Goal: Information Seeking & Learning: Learn about a topic

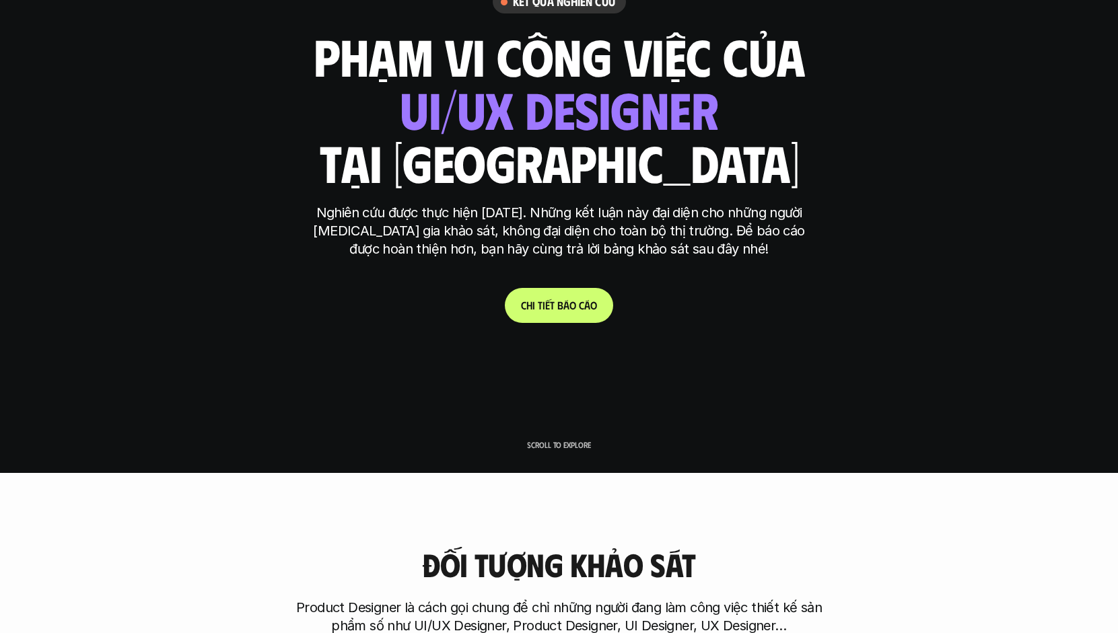
scroll to position [281, 0]
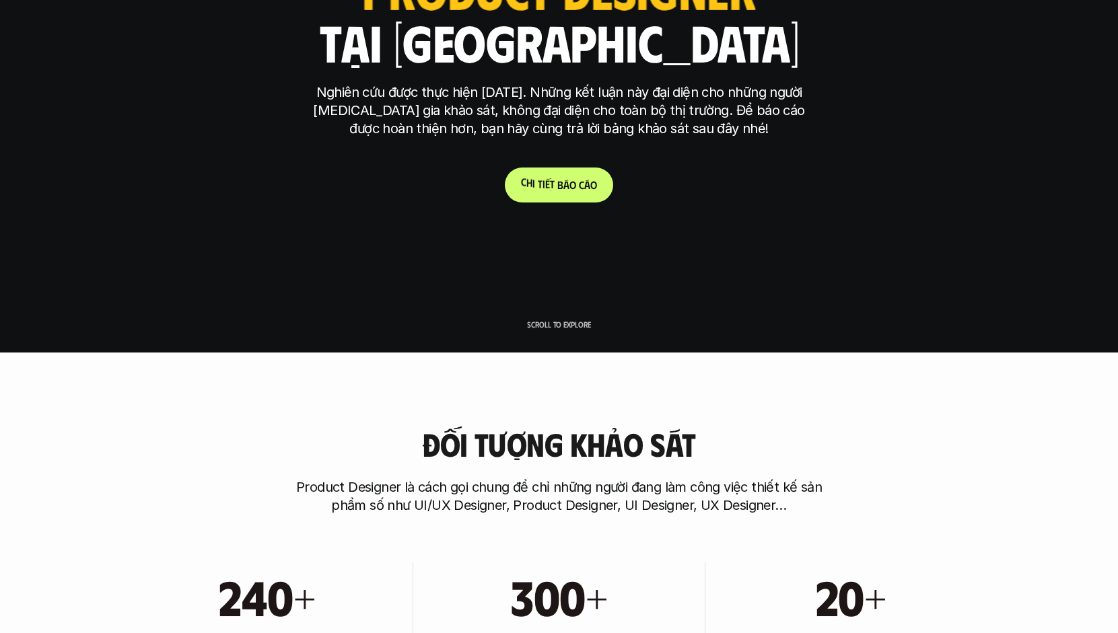
click at [563, 185] on p "C h i t i ế t b á o c á o" at bounding box center [559, 184] width 76 height 13
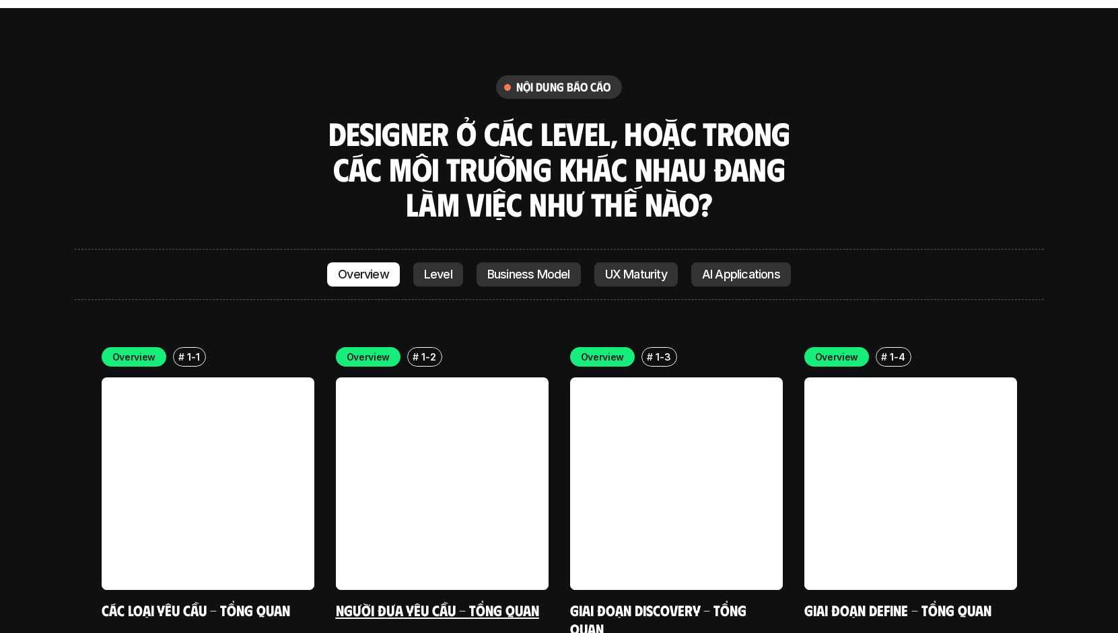
scroll to position [3780, 0]
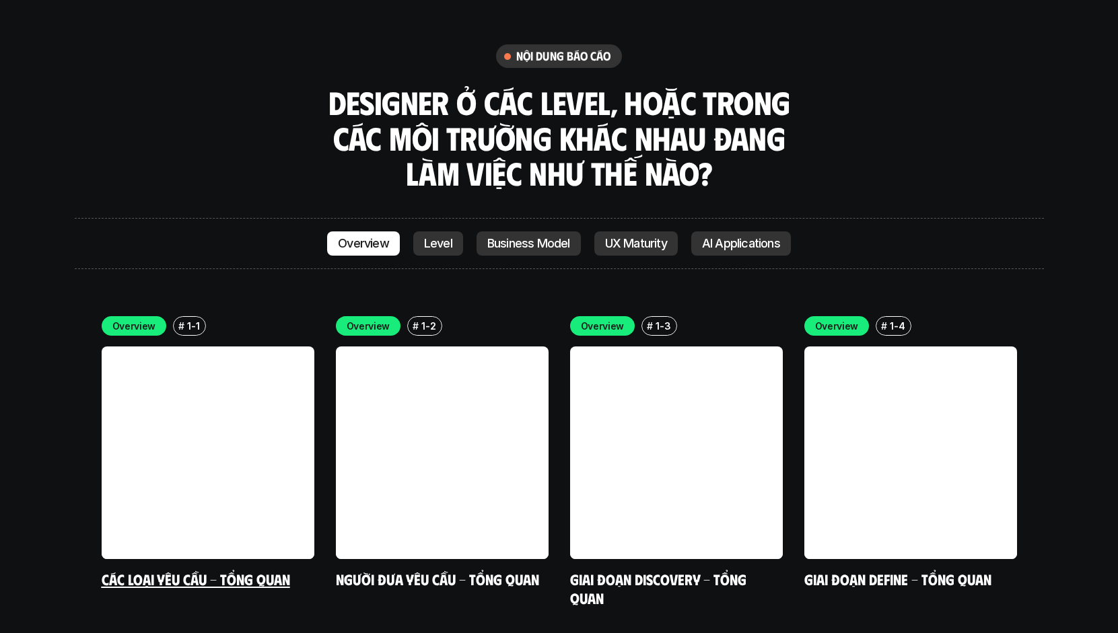
click at [206, 570] on link "Các loại yêu cầu - Tổng quan" at bounding box center [196, 579] width 188 height 18
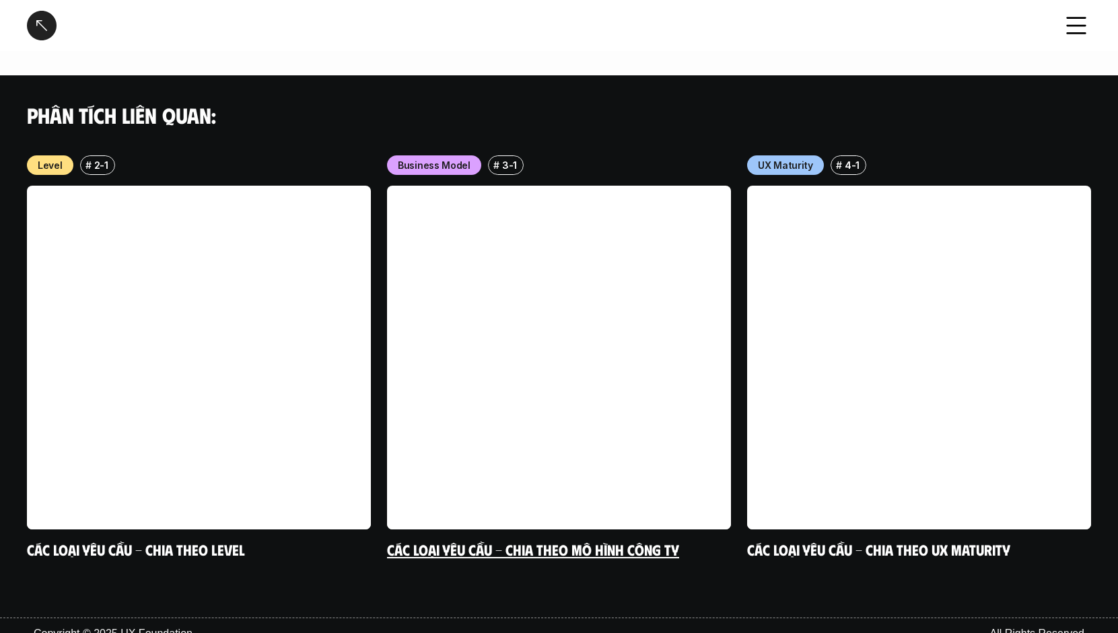
scroll to position [1323, 0]
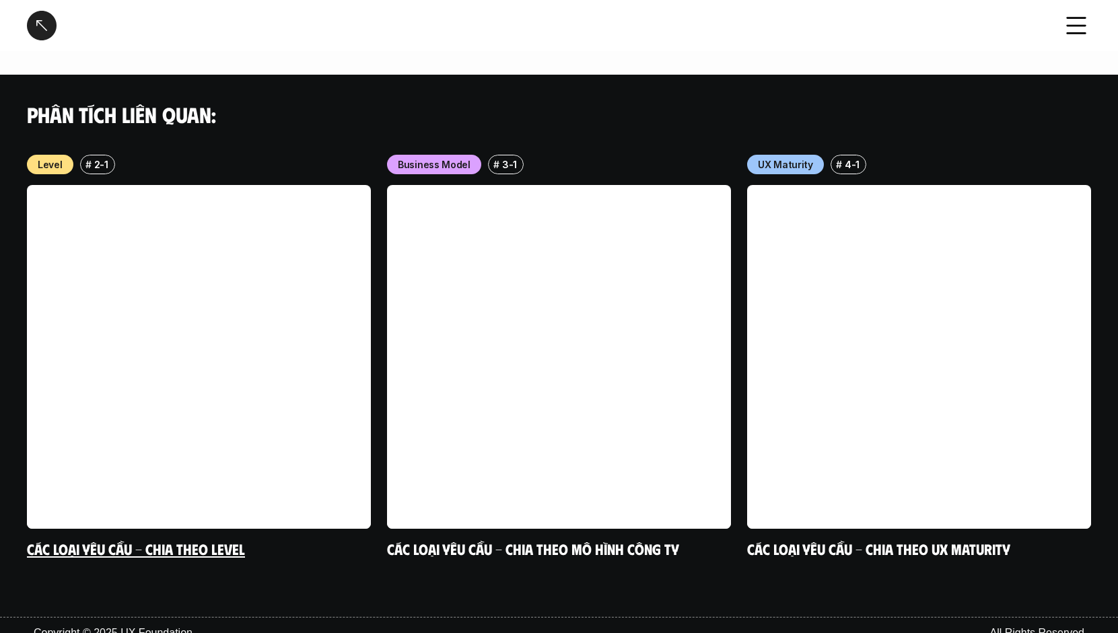
click at [100, 157] on p "2-1" at bounding box center [101, 164] width 14 height 14
click at [52, 157] on p "Level" at bounding box center [50, 164] width 25 height 14
click at [199, 540] on link "Các loại yêu cầu - Chia theo level" at bounding box center [136, 549] width 218 height 18
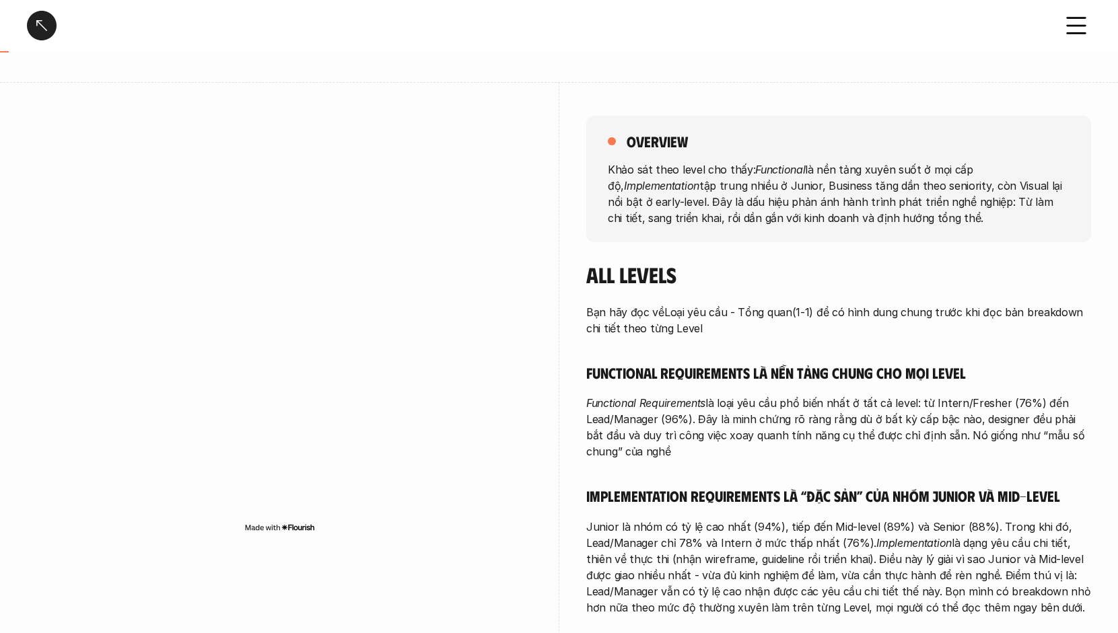
scroll to position [113, 0]
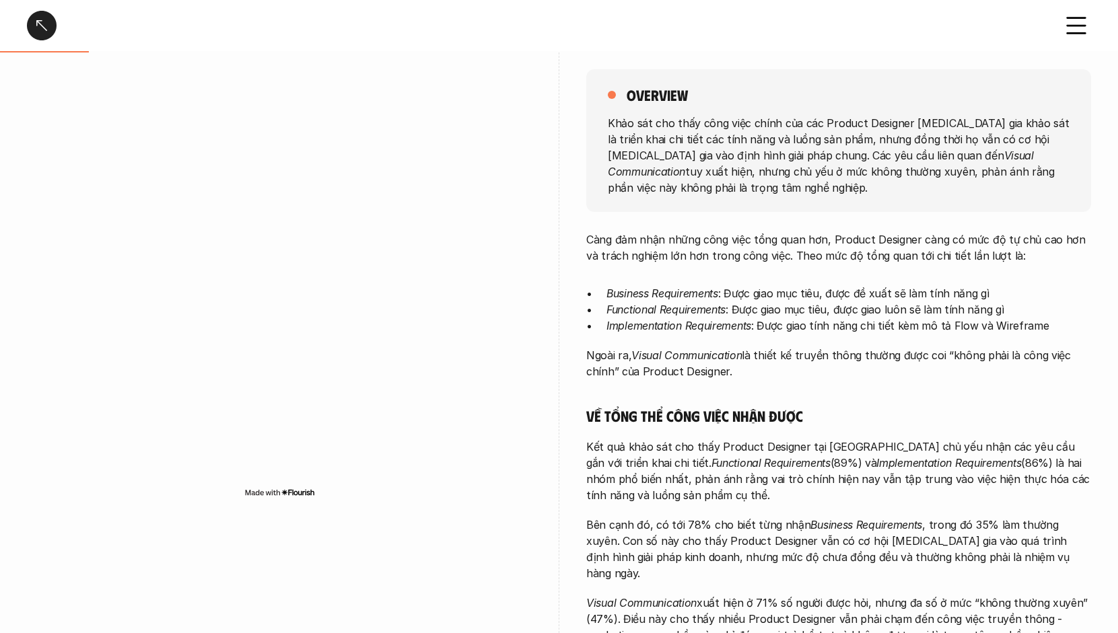
scroll to position [147, 0]
